Goal: Information Seeking & Learning: Learn about a topic

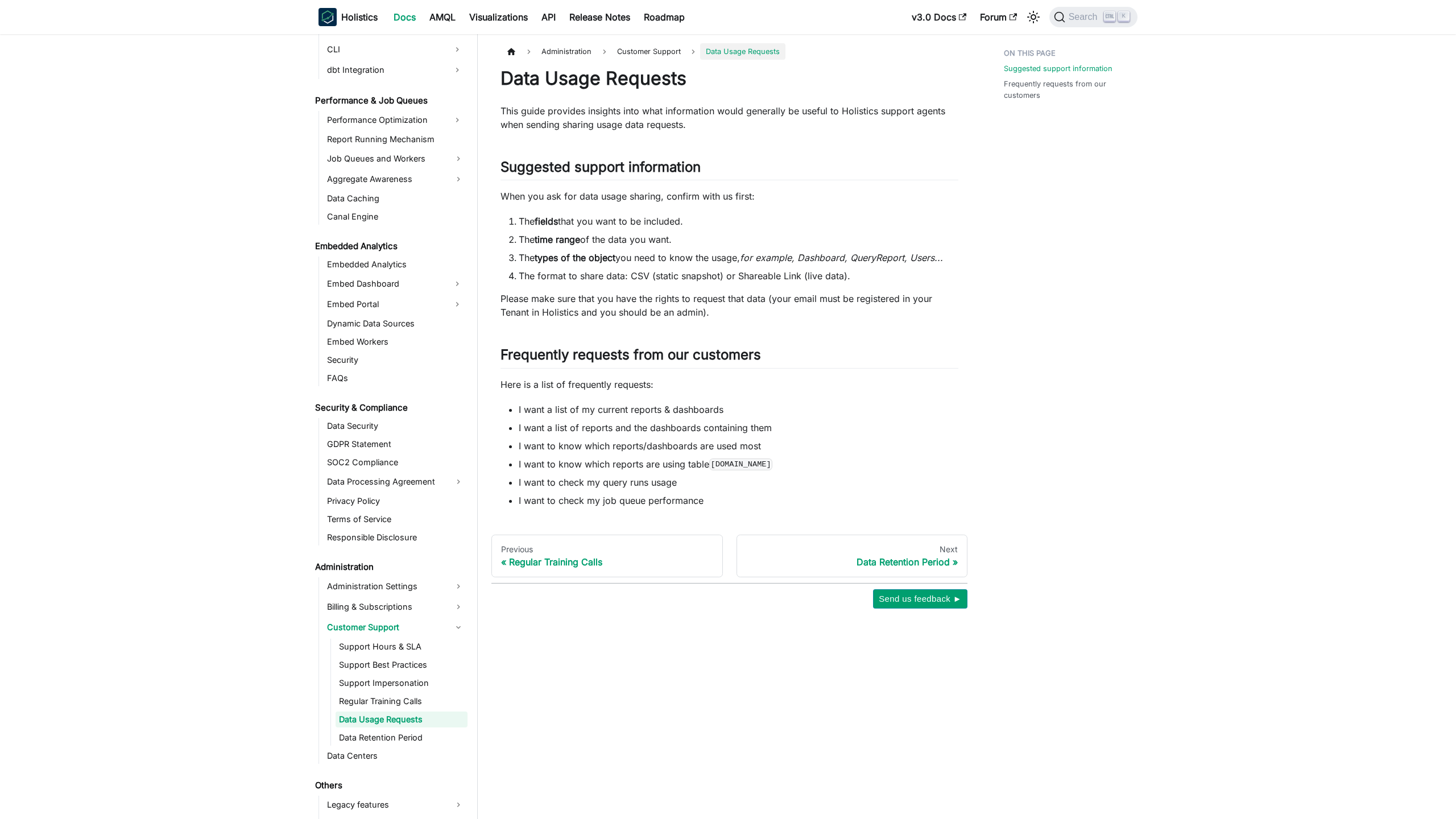
scroll to position [967, 0]
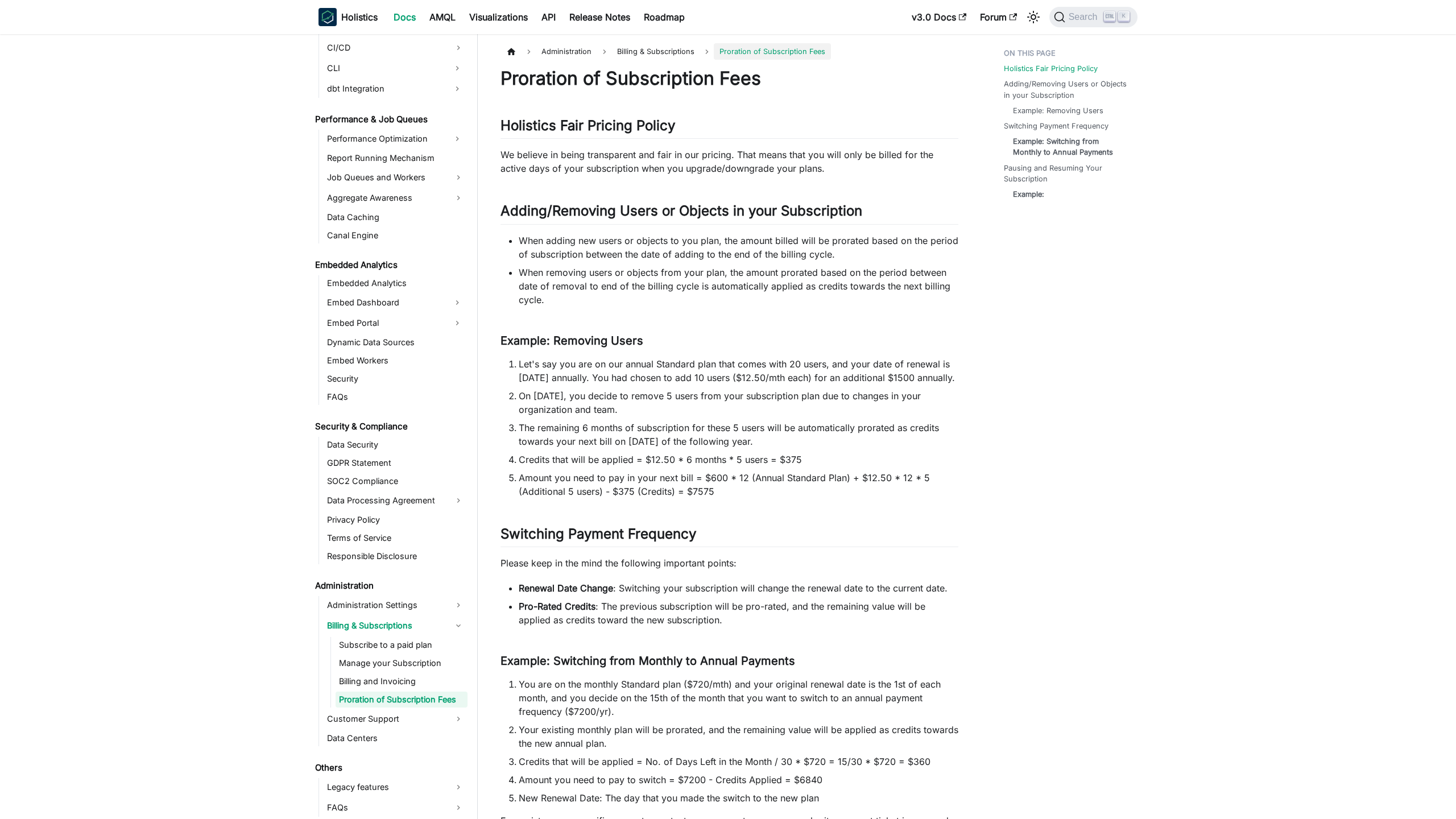
scroll to position [931, 0]
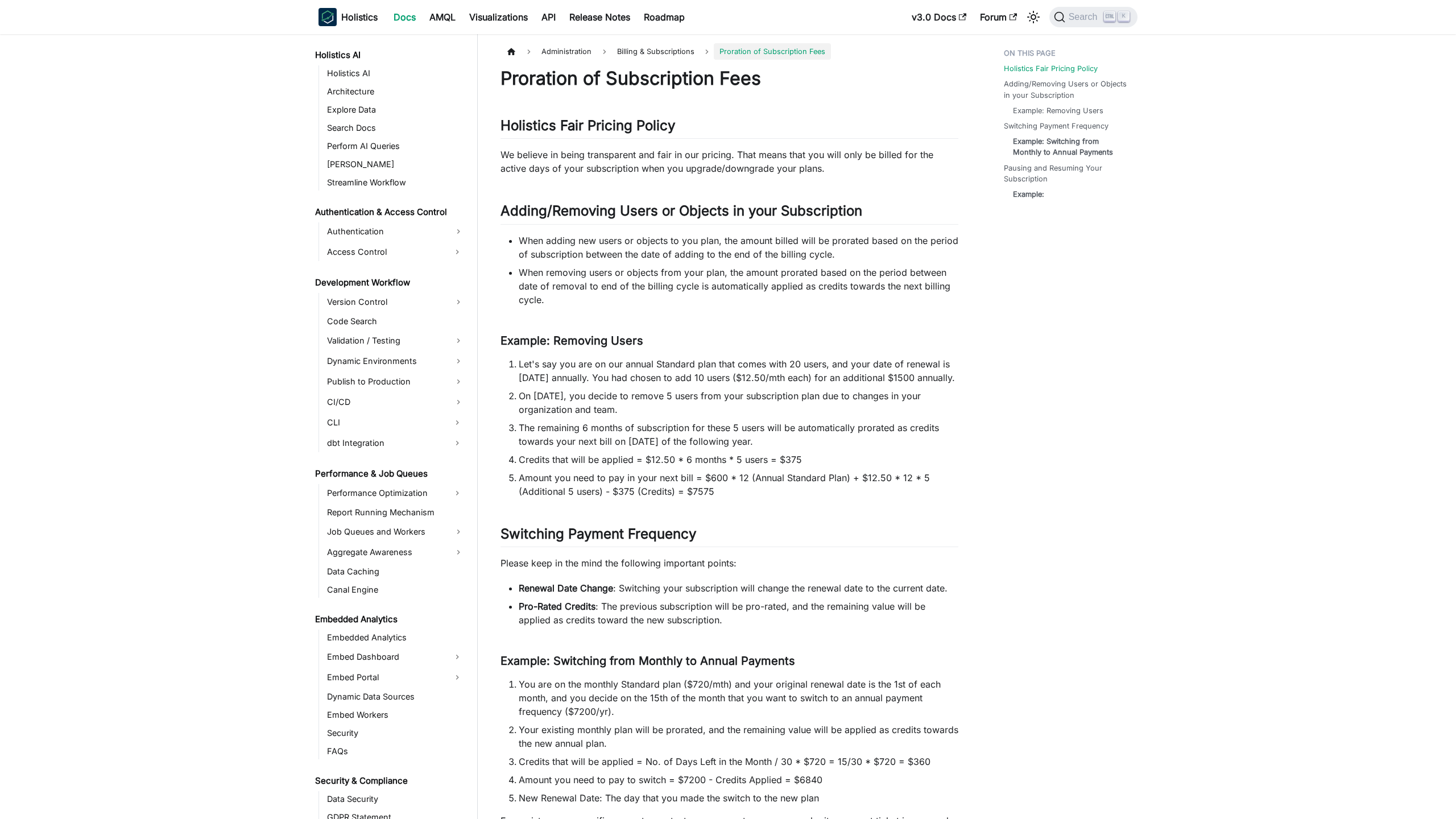
scroll to position [931, 0]
